Goal: Task Accomplishment & Management: Manage account settings

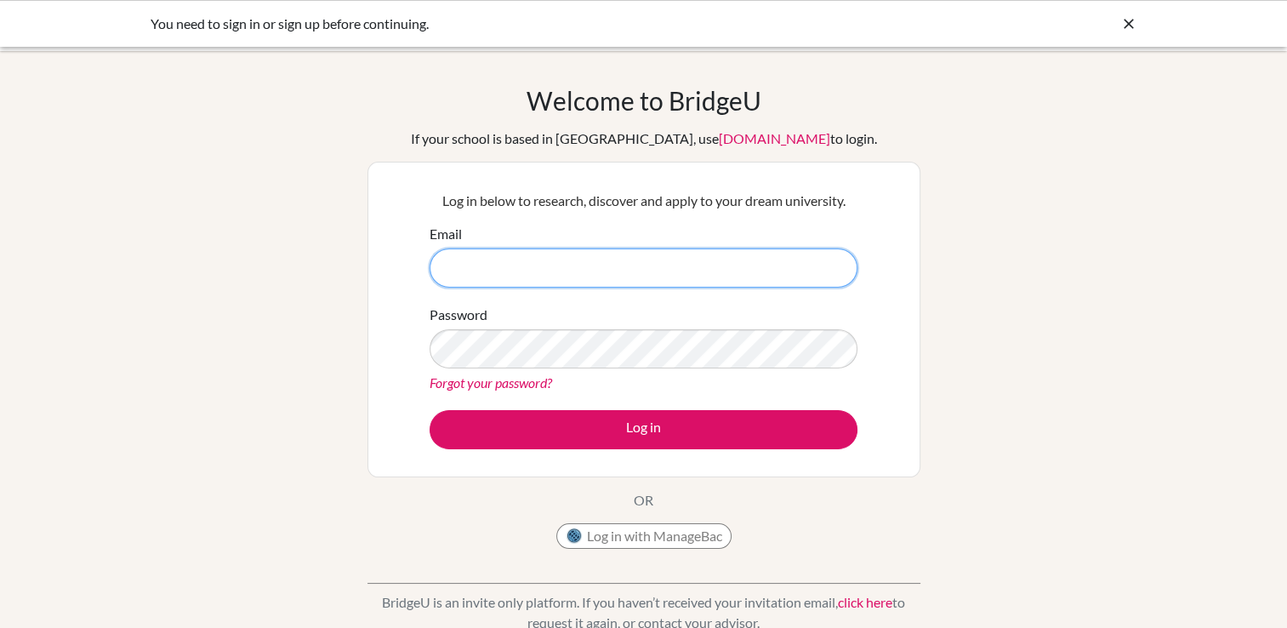
click at [612, 271] on input "Email" at bounding box center [644, 267] width 428 height 39
type input "[EMAIL_ADDRESS][DOMAIN_NAME]"
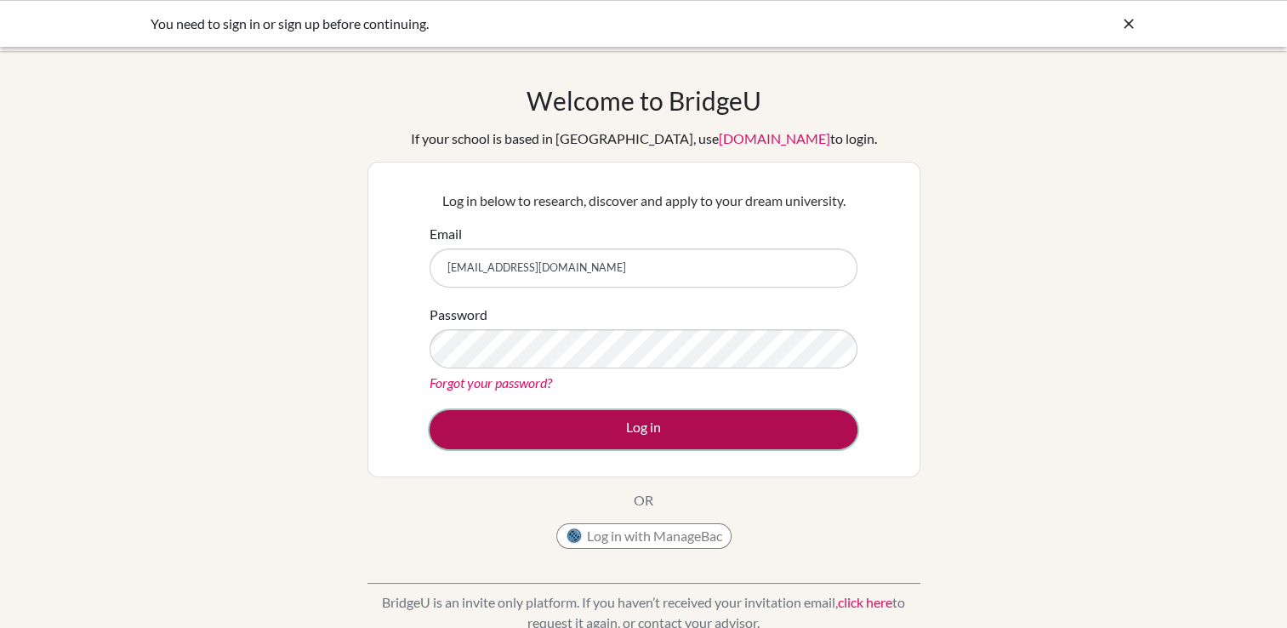
click at [701, 434] on button "Log in" at bounding box center [644, 429] width 428 height 39
click at [607, 420] on button "Log in" at bounding box center [644, 429] width 428 height 39
